Goal: Task Accomplishment & Management: Manage account settings

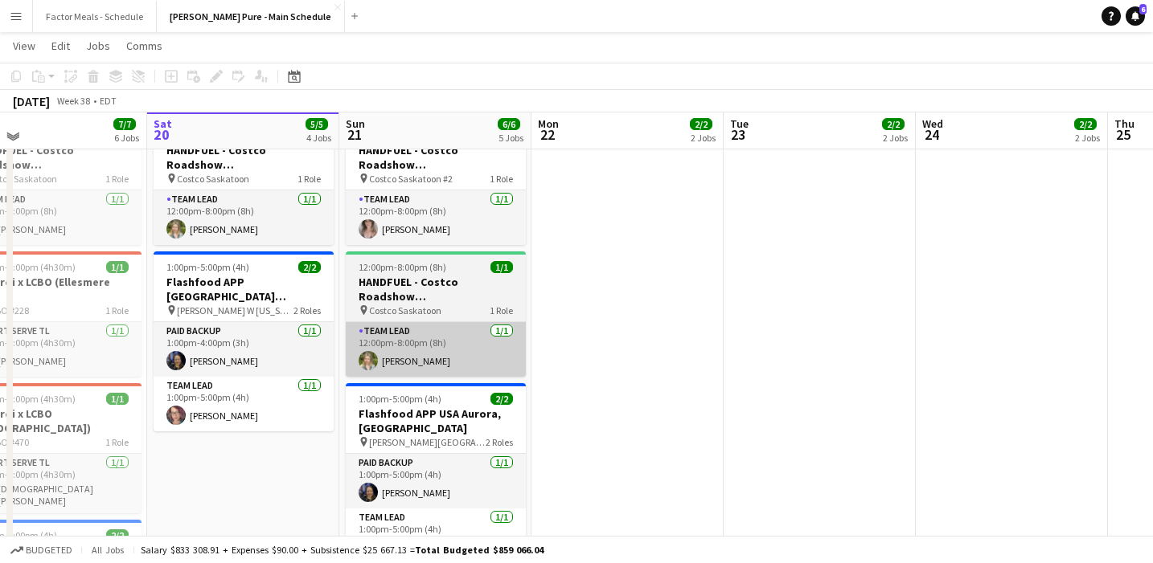
scroll to position [314, 0]
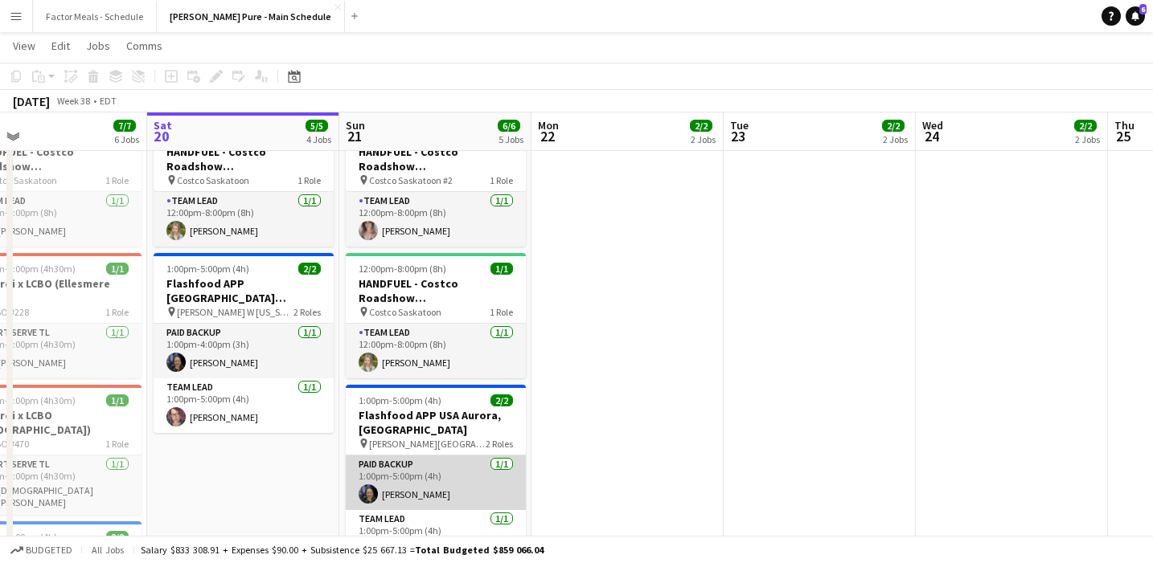
click at [432, 456] on app-card-role "Paid Backup [DATE] 1:00pm-5:00pm (4h) [PERSON_NAME]" at bounding box center [436, 483] width 180 height 55
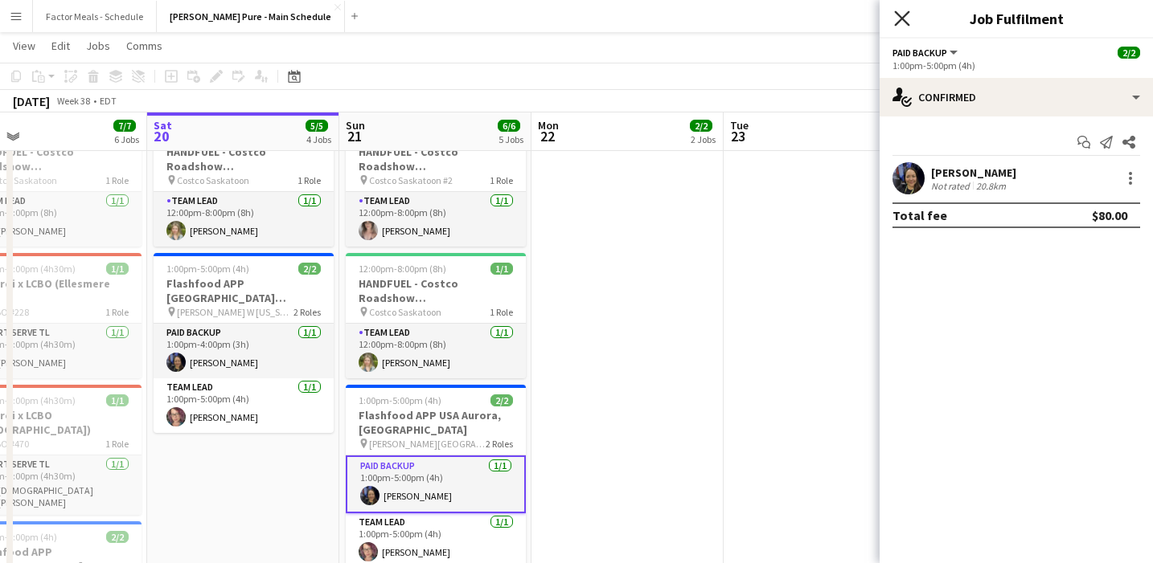
click at [904, 23] on icon "Close pop-in" at bounding box center [901, 17] width 15 height 15
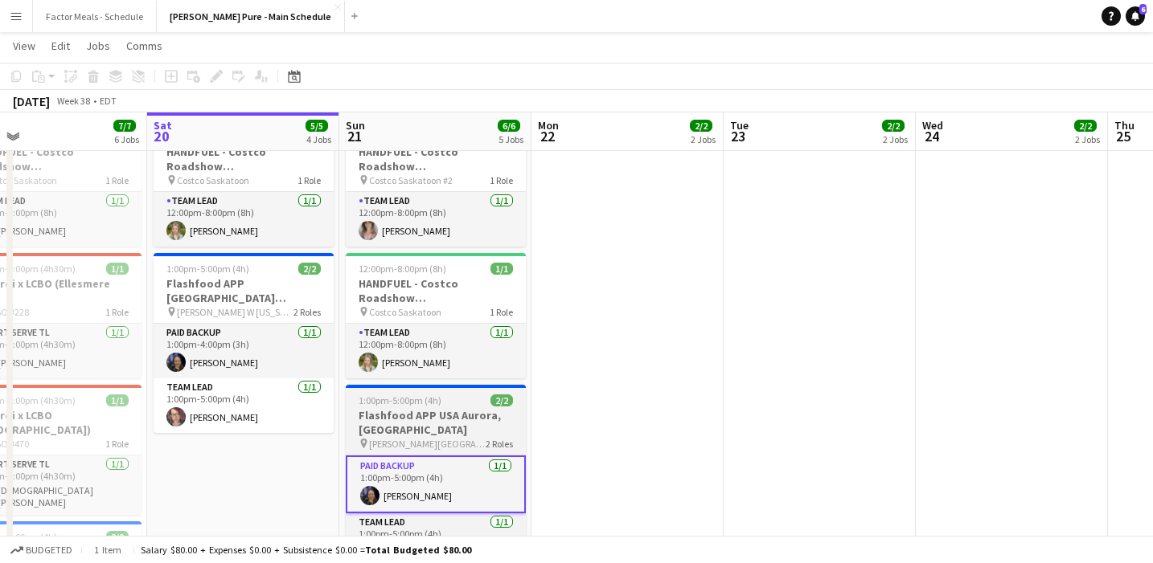
click at [461, 395] on div "1:00pm-5:00pm (4h) 2/2" at bounding box center [436, 401] width 180 height 12
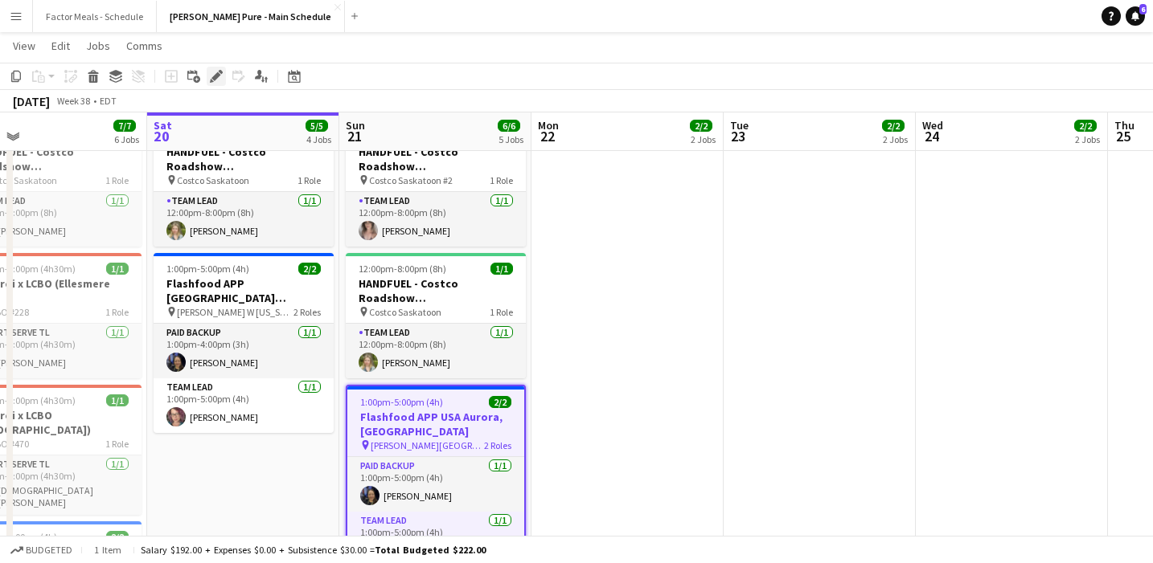
click at [211, 81] on icon at bounding box center [212, 81] width 4 height 4
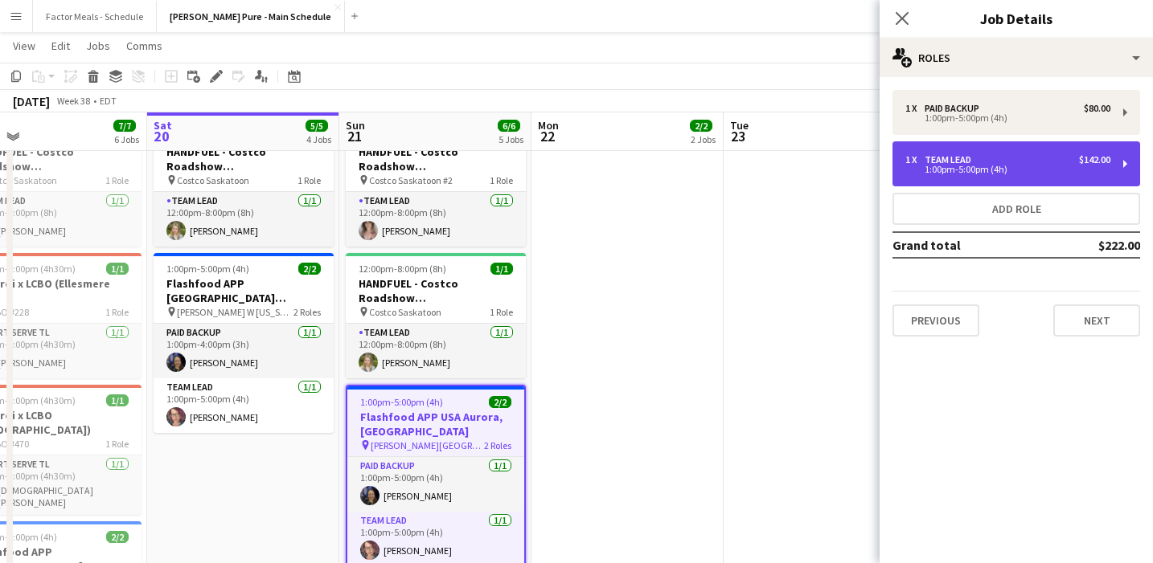
click at [1021, 158] on div "1 x Team Lead $142.00" at bounding box center [1007, 159] width 205 height 11
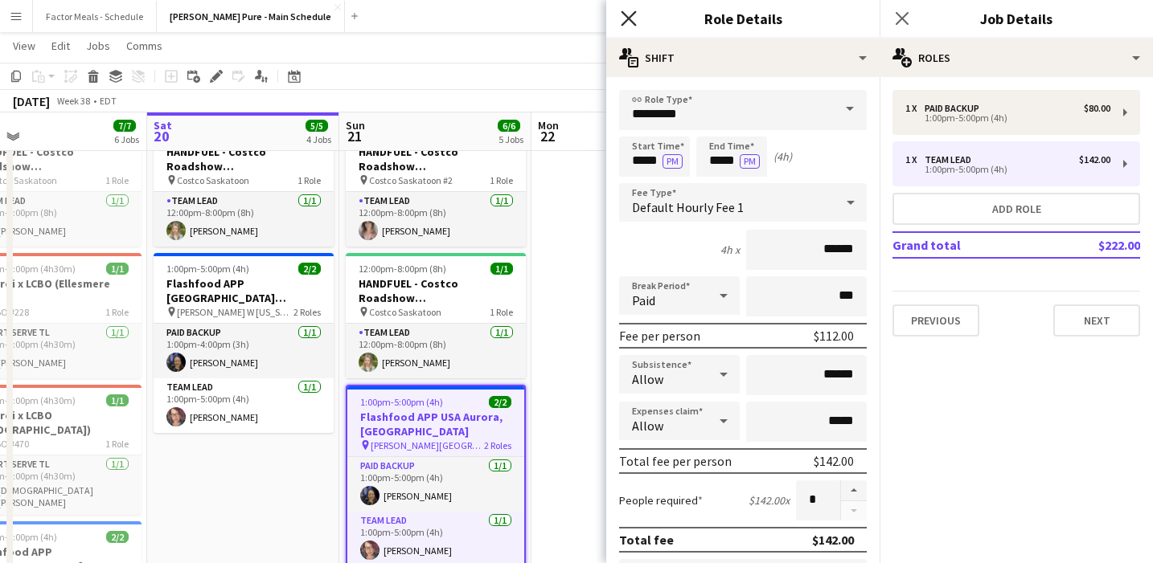
click at [629, 16] on icon at bounding box center [628, 17] width 15 height 15
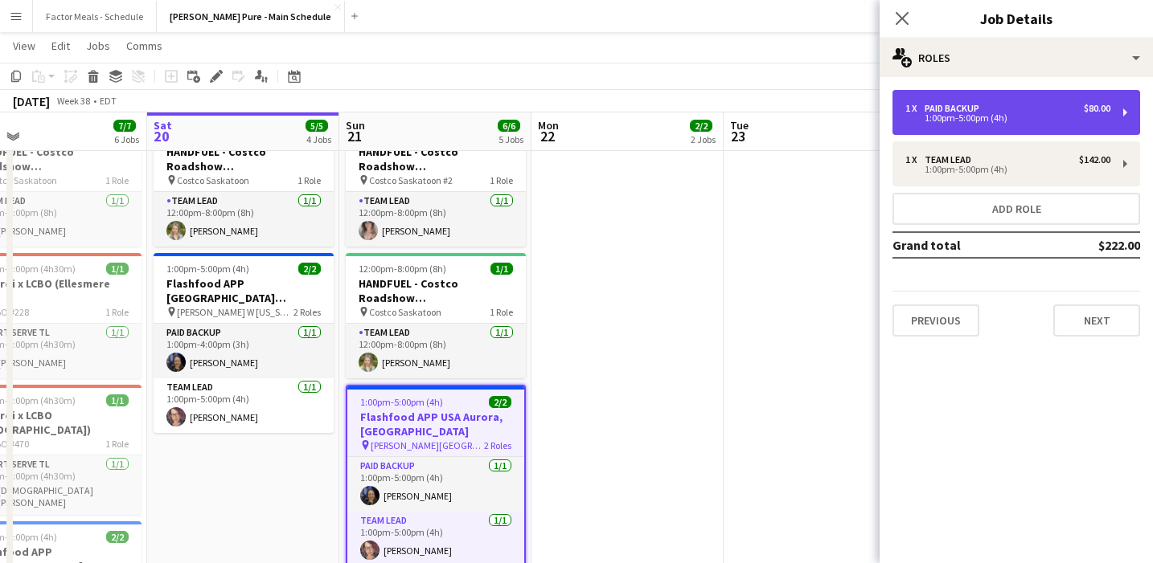
click at [960, 110] on div "Paid Backup" at bounding box center [954, 108] width 61 height 11
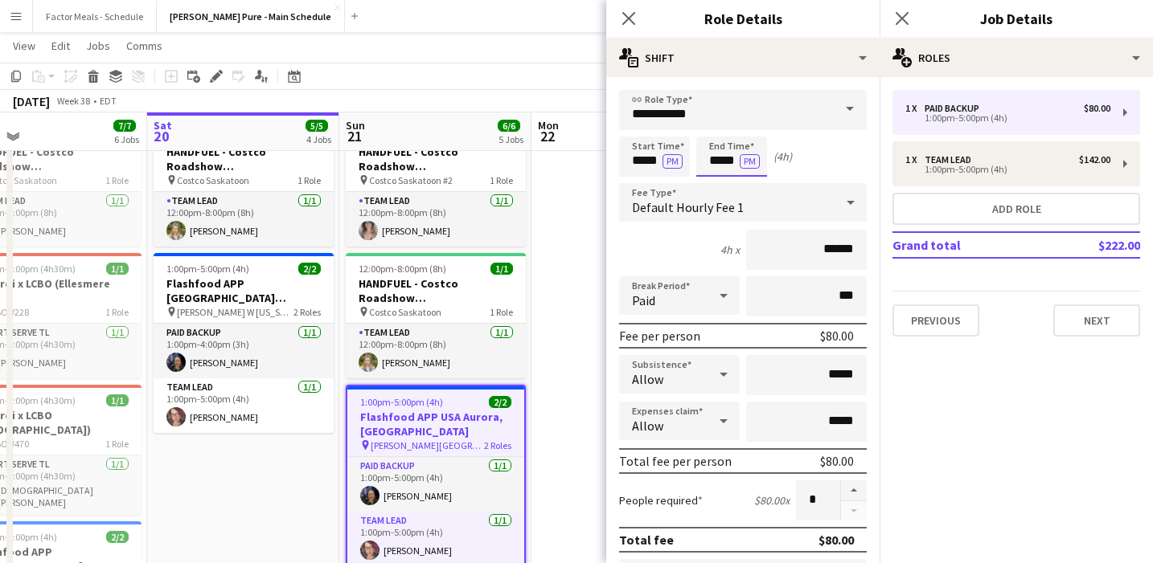
click at [730, 162] on input "*****" at bounding box center [731, 157] width 71 height 40
type input "*****"
click at [710, 189] on div at bounding box center [715, 185] width 32 height 16
click at [621, 14] on icon "Close pop-in" at bounding box center [628, 17] width 15 height 15
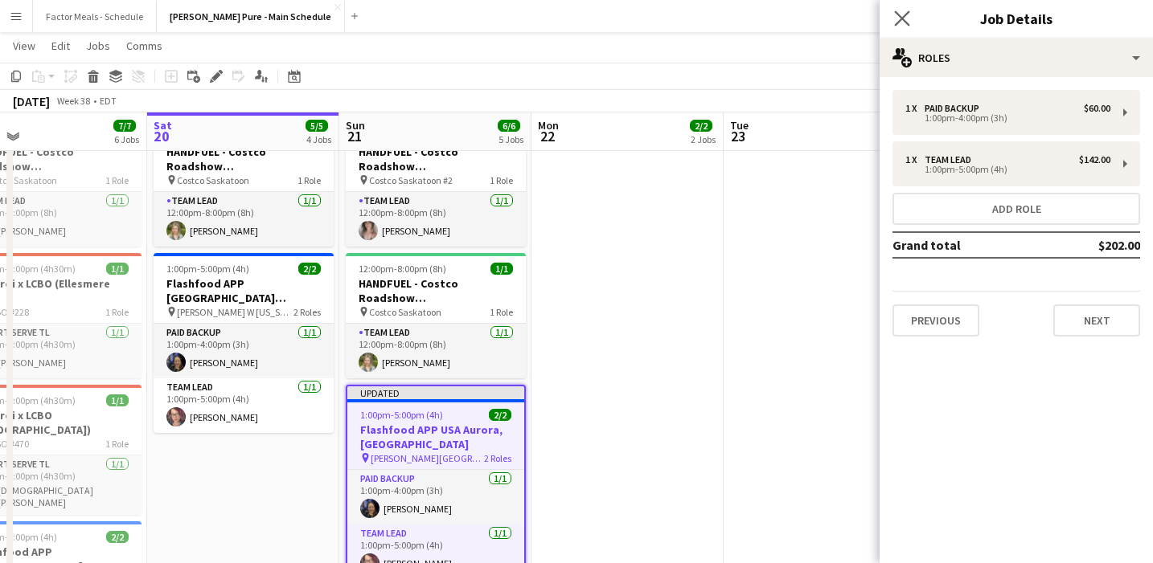
click at [893, 17] on app-icon "Close pop-in" at bounding box center [902, 18] width 23 height 23
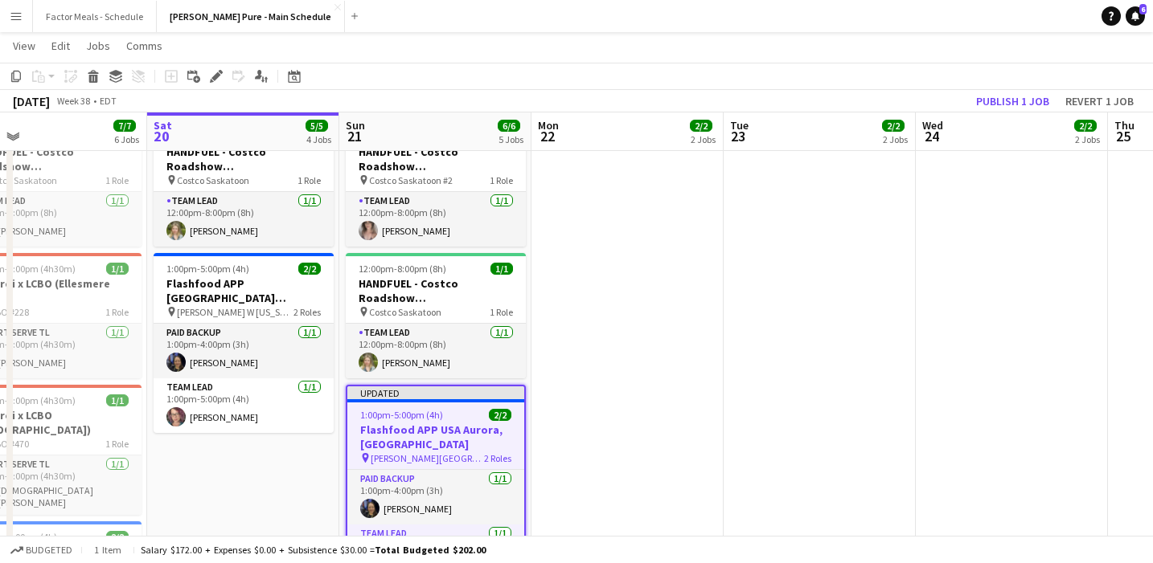
click at [657, 351] on app-date-cell "1:00pm-9:00pm (8h) 1/1 HANDFUEL - Costco Roadshow Saskatoon, [GEOGRAPHIC_DATA] …" at bounding box center [627, 308] width 192 height 885
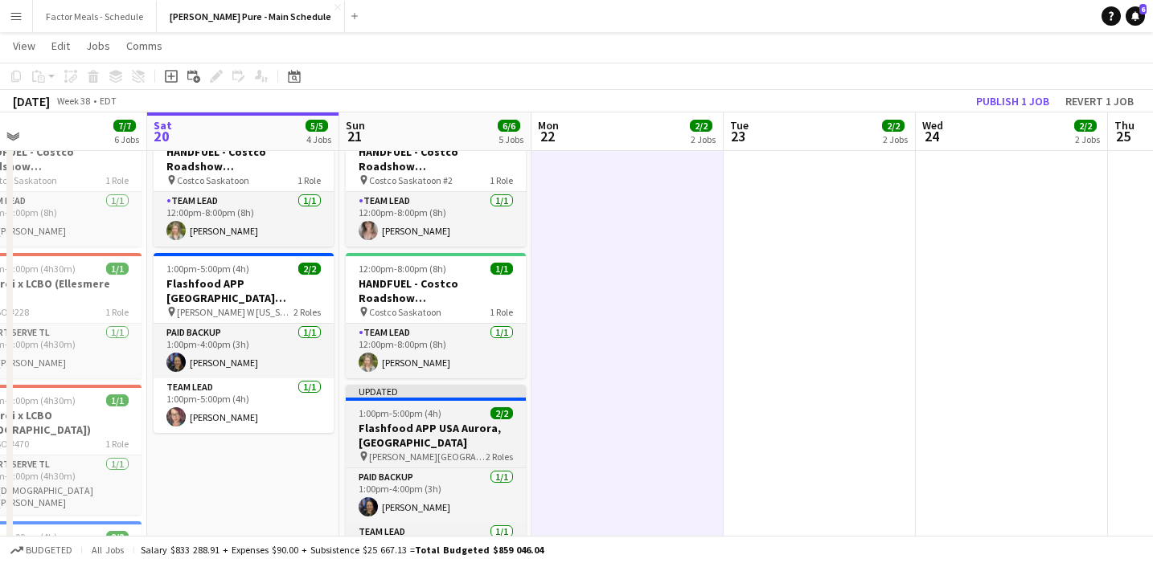
click at [490, 385] on div "Updated" at bounding box center [436, 391] width 180 height 13
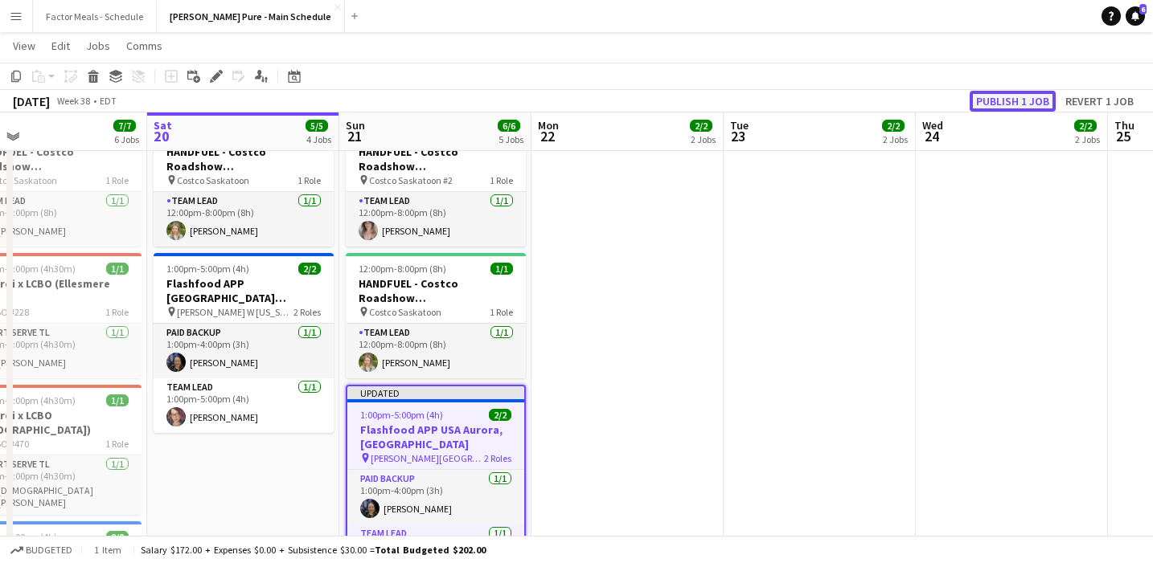
click at [994, 93] on button "Publish 1 job" at bounding box center [1012, 101] width 86 height 21
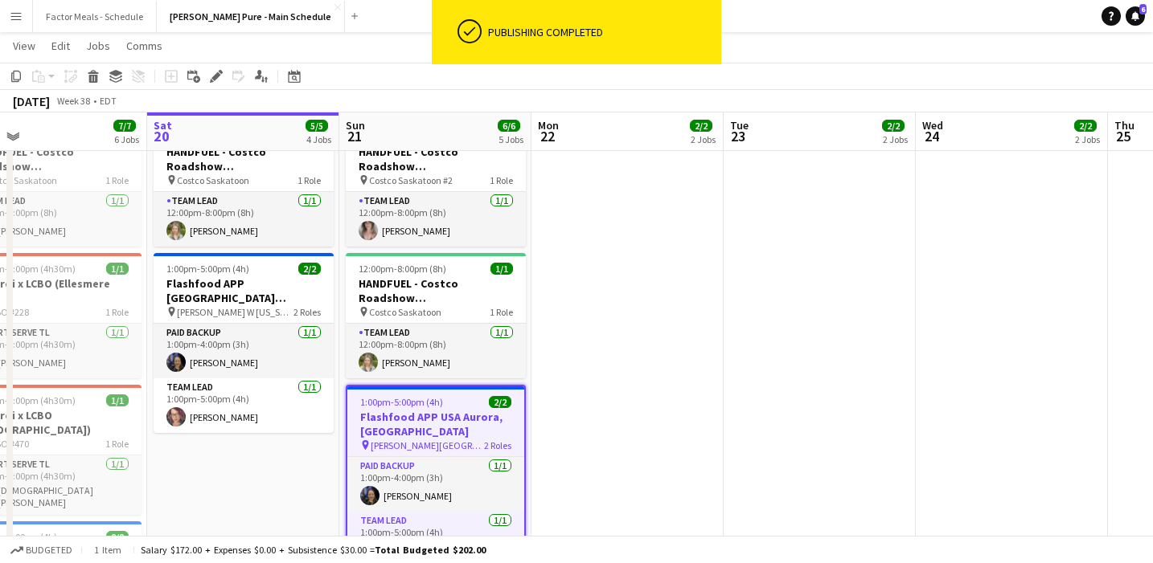
click at [689, 262] on app-date-cell "1:00pm-9:00pm (8h) 1/1 HANDFUEL - Costco Roadshow Saskatoon, [GEOGRAPHIC_DATA] …" at bounding box center [627, 308] width 192 height 885
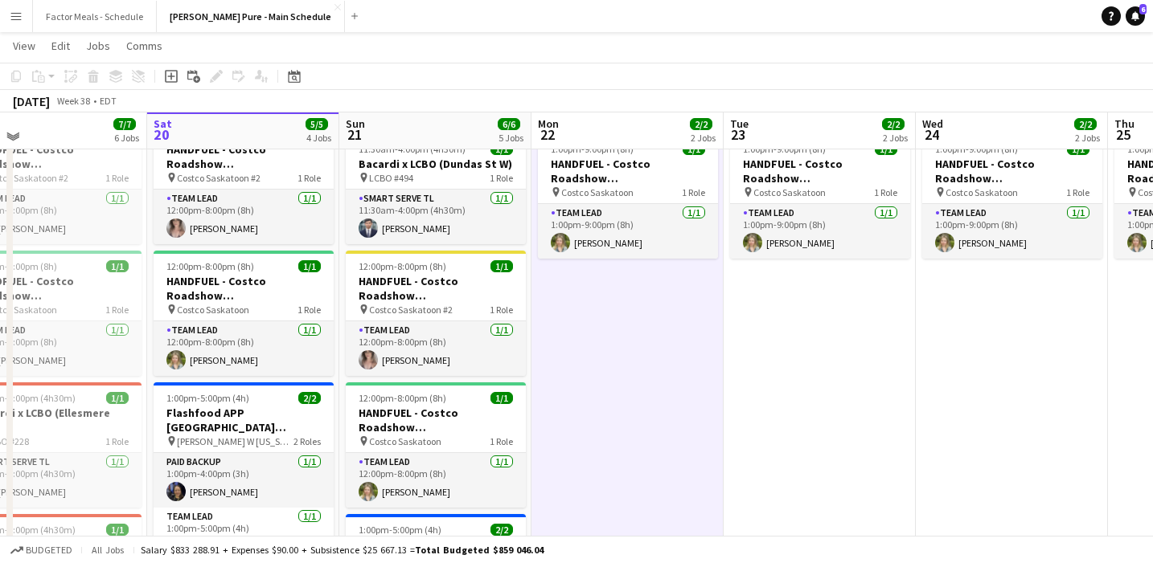
scroll to position [183, 0]
